Goal: Use online tool/utility

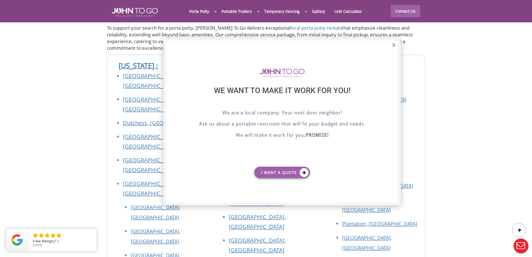
scroll to position [2039, 0]
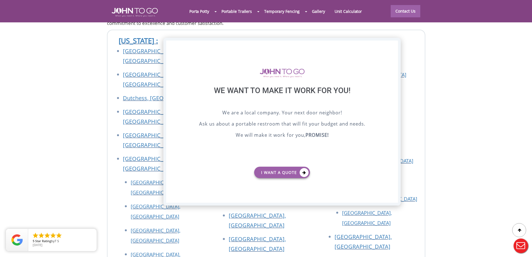
click at [263, 46] on div "X" at bounding box center [393, 44] width 9 height 9
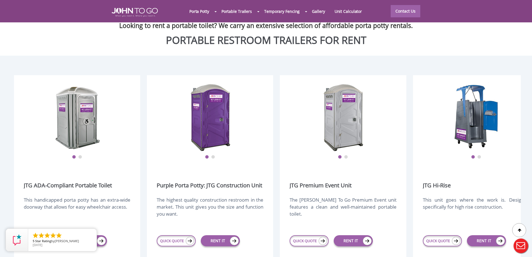
scroll to position [447, 0]
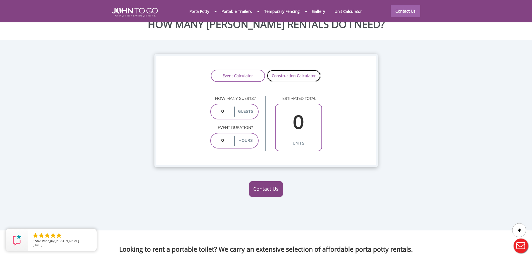
click at [263, 70] on link "Construction Calculator" at bounding box center [294, 76] width 54 height 12
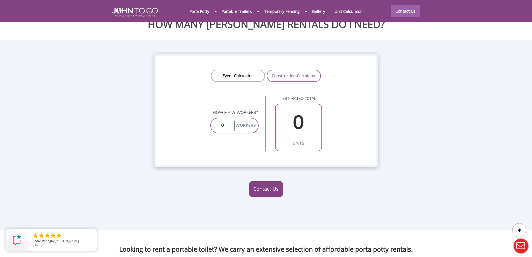
click at [228, 120] on input "number" at bounding box center [222, 125] width 21 height 10
type input "20"
type input "2"
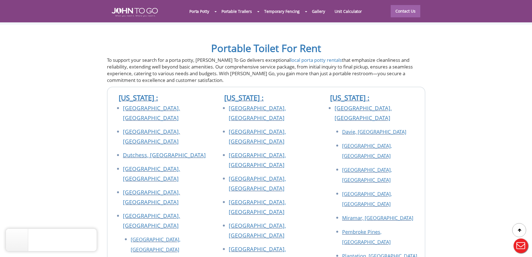
scroll to position [1983, 0]
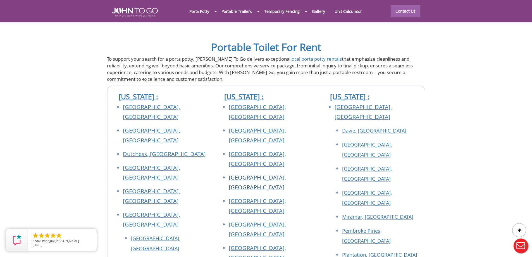
type input "22"
click at [255, 173] on link "[GEOGRAPHIC_DATA], [GEOGRAPHIC_DATA]" at bounding box center [257, 181] width 57 height 17
